Goal: Task Accomplishment & Management: Manage account settings

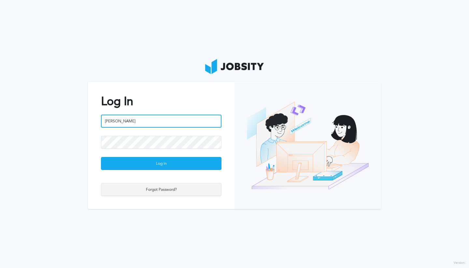
type input "[PERSON_NAME]"
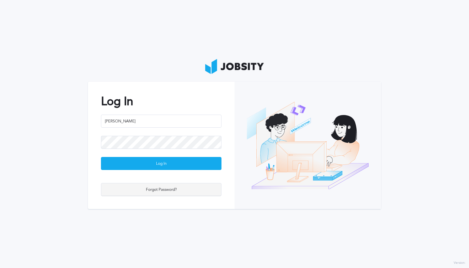
click at [163, 191] on div "Forgot Password?" at bounding box center [161, 189] width 120 height 13
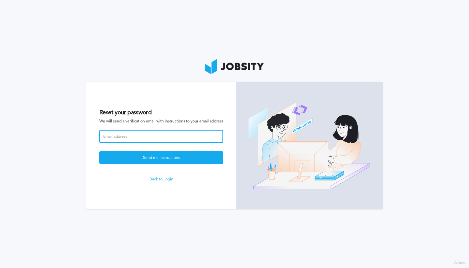
click at [156, 139] on input at bounding box center [161, 136] width 124 height 13
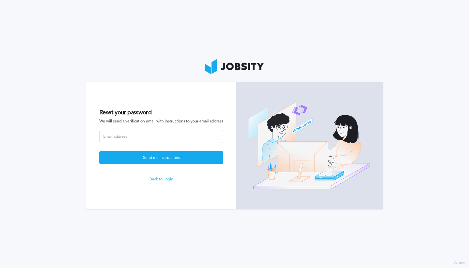
click at [162, 178] on link "Back to Login" at bounding box center [161, 179] width 124 height 5
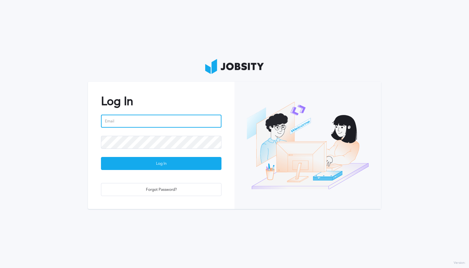
type input "[PERSON_NAME][EMAIL_ADDRESS][DOMAIN_NAME]"
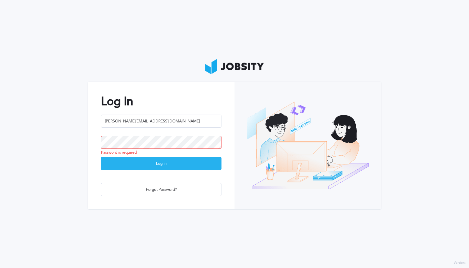
click at [151, 166] on div "Log In" at bounding box center [161, 163] width 120 height 13
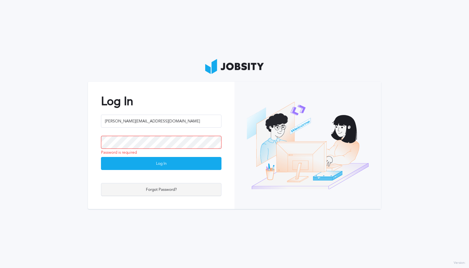
click at [168, 189] on div "Forgot Password?" at bounding box center [161, 189] width 120 height 13
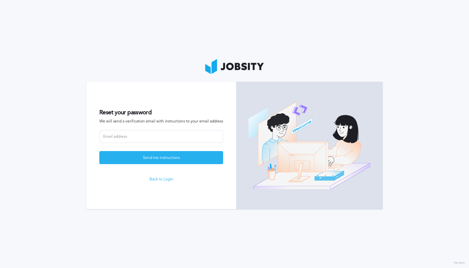
click at [160, 159] on div "Send me instructions" at bounding box center [161, 158] width 123 height 13
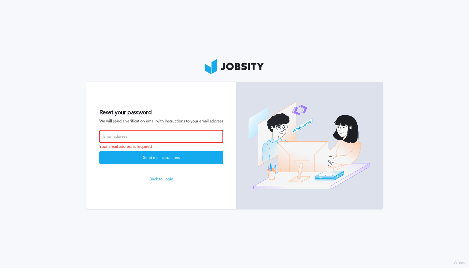
click at [140, 137] on input at bounding box center [161, 136] width 124 height 13
type input "[EMAIL_ADDRESS][DOMAIN_NAME]"
click at [161, 157] on button "Send me instructions" at bounding box center [161, 157] width 124 height 13
